Goal: Find specific page/section: Find specific page/section

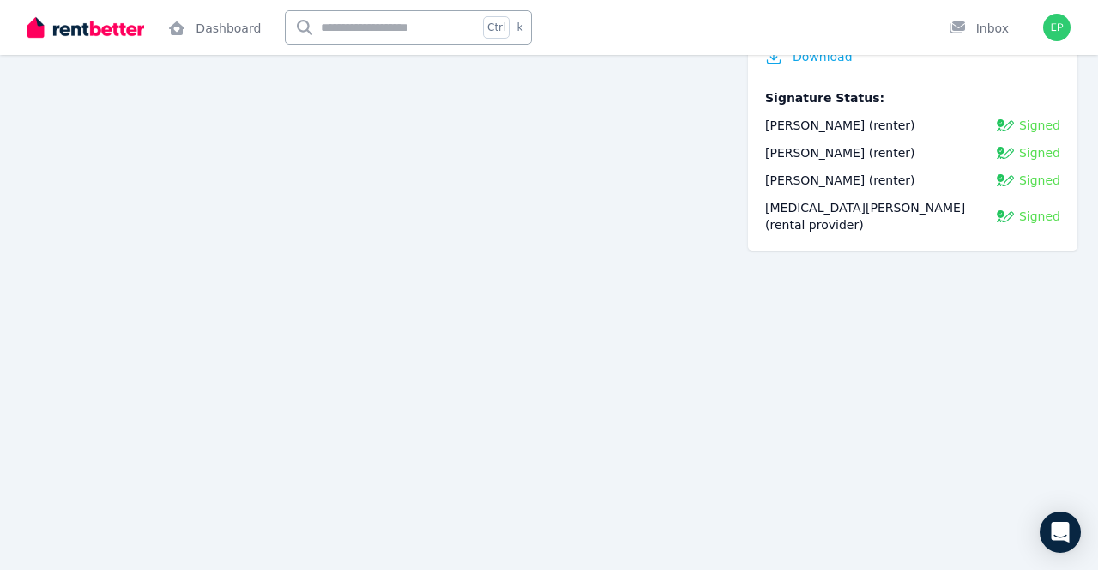
scroll to position [10667, 0]
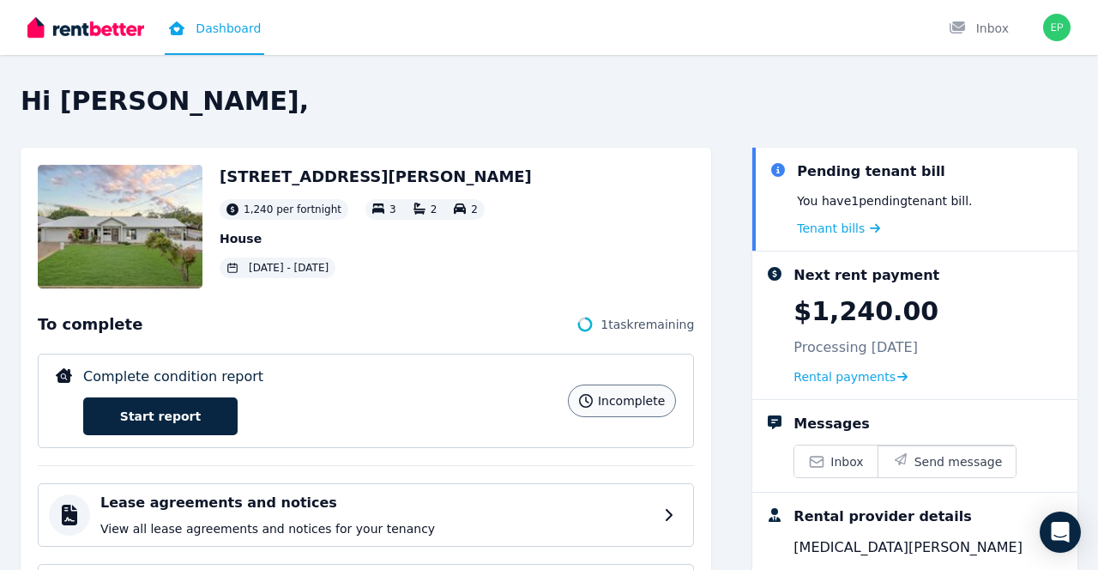
click at [820, 230] on span "Tenant bills" at bounding box center [831, 228] width 68 height 17
